Goal: Find specific page/section: Find specific page/section

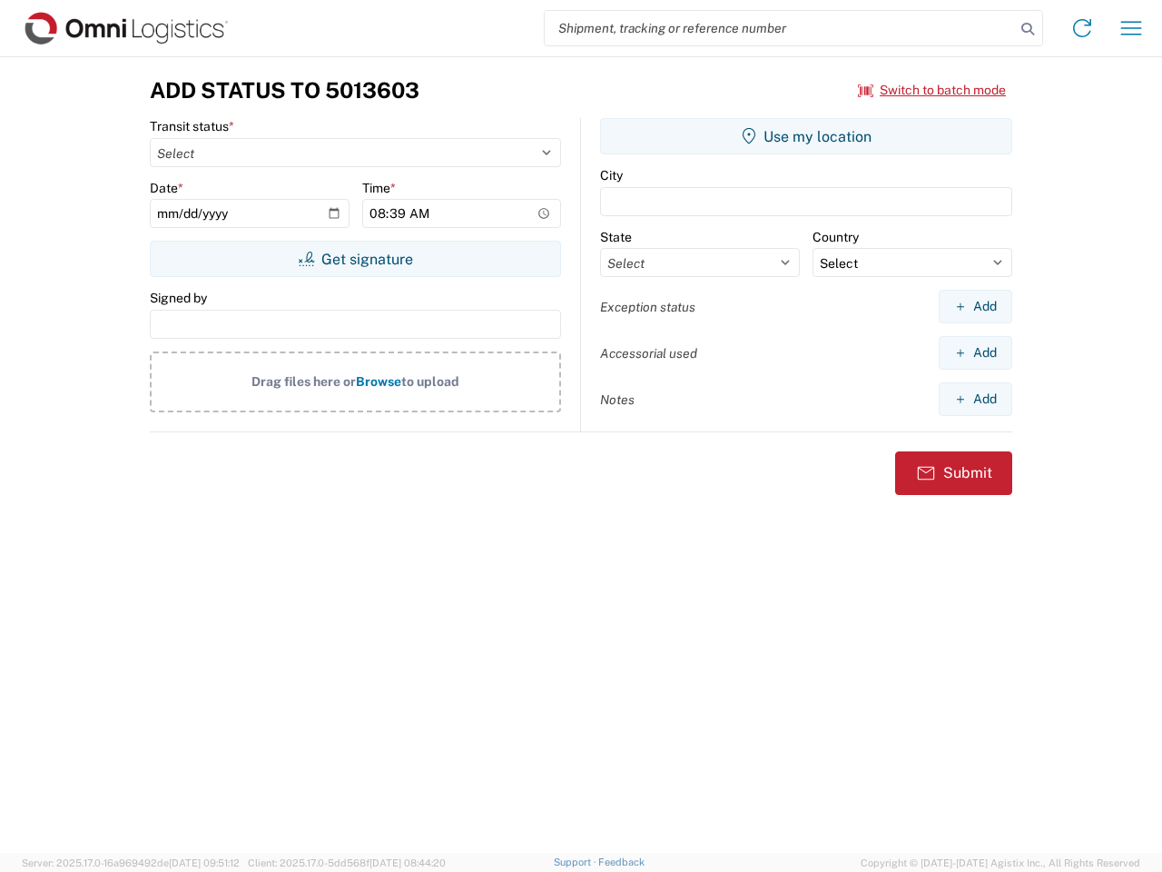
click at [780, 28] on input "search" at bounding box center [780, 28] width 470 height 35
click at [1028, 29] on icon at bounding box center [1027, 28] width 25 height 25
click at [1082, 28] on icon at bounding box center [1082, 28] width 29 height 29
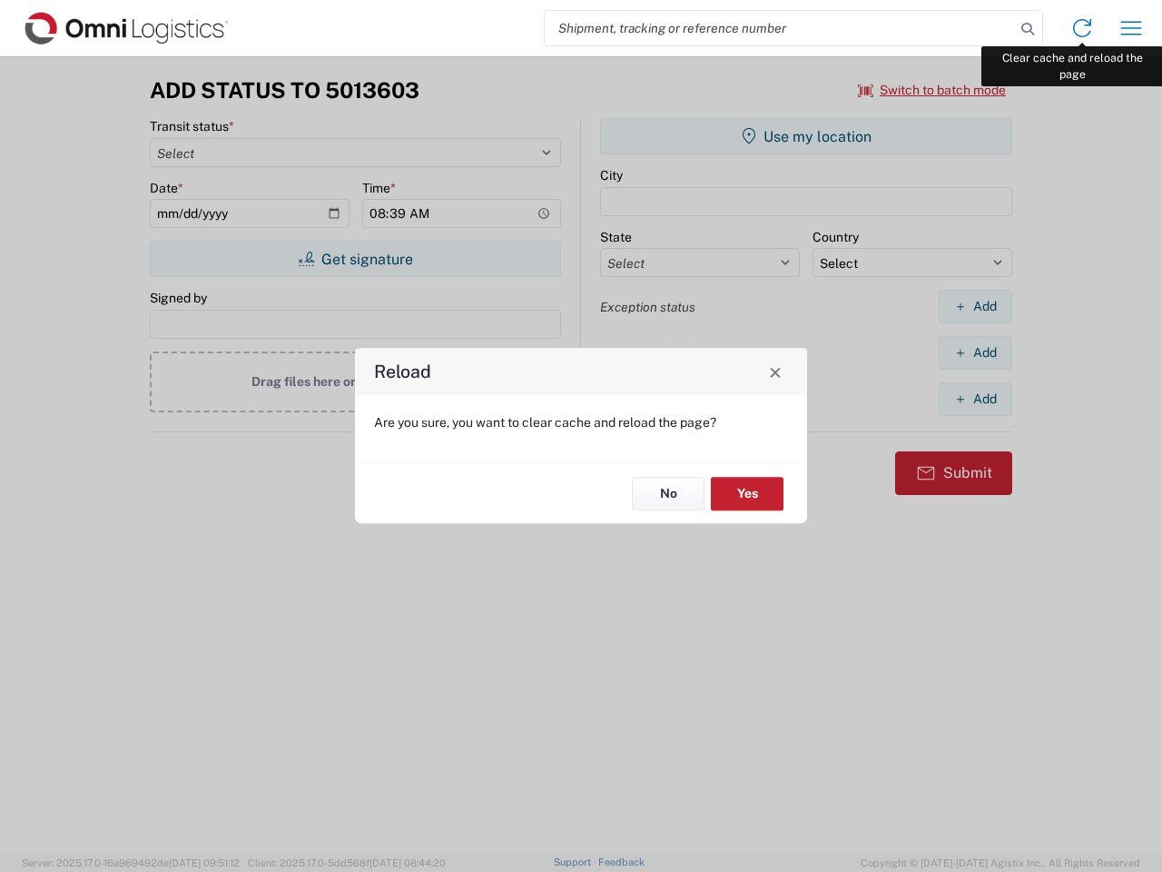
click at [1131, 28] on div "Reload Are you sure, you want to clear cache and reload the page? No Yes" at bounding box center [581, 436] width 1162 height 872
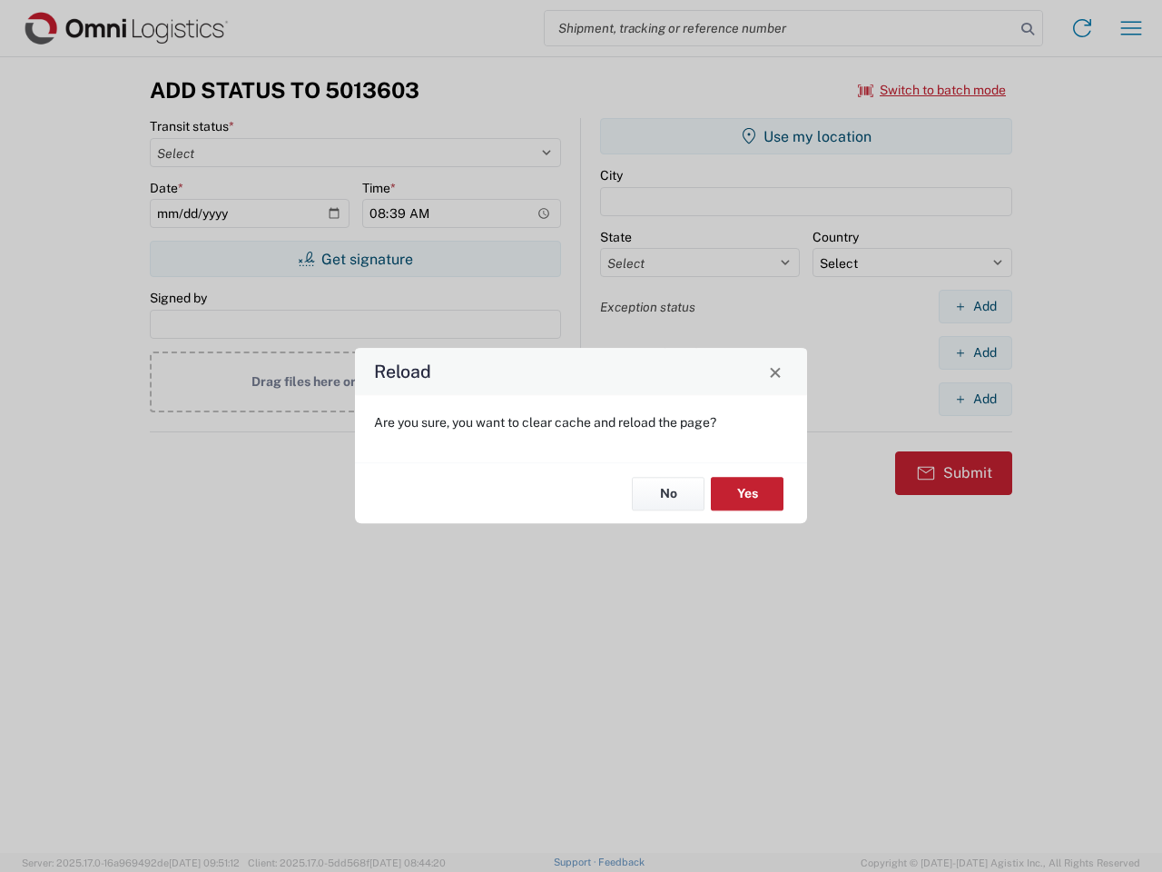
click at [933, 90] on div "Reload Are you sure, you want to clear cache and reload the page? No Yes" at bounding box center [581, 436] width 1162 height 872
click at [355, 259] on div "Reload Are you sure, you want to clear cache and reload the page? No Yes" at bounding box center [581, 436] width 1162 height 872
click at [806, 136] on div "Reload Are you sure, you want to clear cache and reload the page? No Yes" at bounding box center [581, 436] width 1162 height 872
click at [975, 306] on div "Reload Are you sure, you want to clear cache and reload the page? No Yes" at bounding box center [581, 436] width 1162 height 872
click at [975, 352] on div "Reload Are you sure, you want to clear cache and reload the page? No Yes" at bounding box center [581, 436] width 1162 height 872
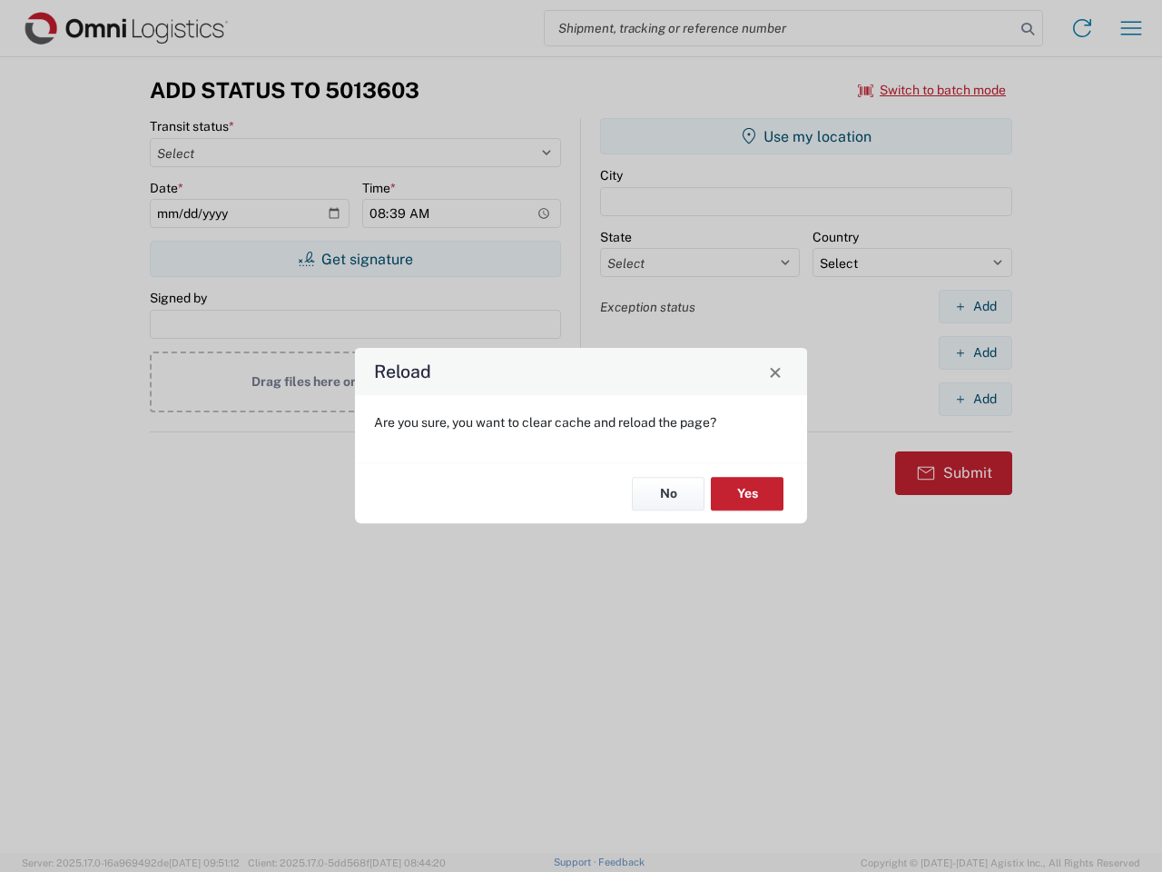
click at [975, 399] on div "Reload Are you sure, you want to clear cache and reload the page? No Yes" at bounding box center [581, 436] width 1162 height 872
